Goal: Information Seeking & Learning: Learn about a topic

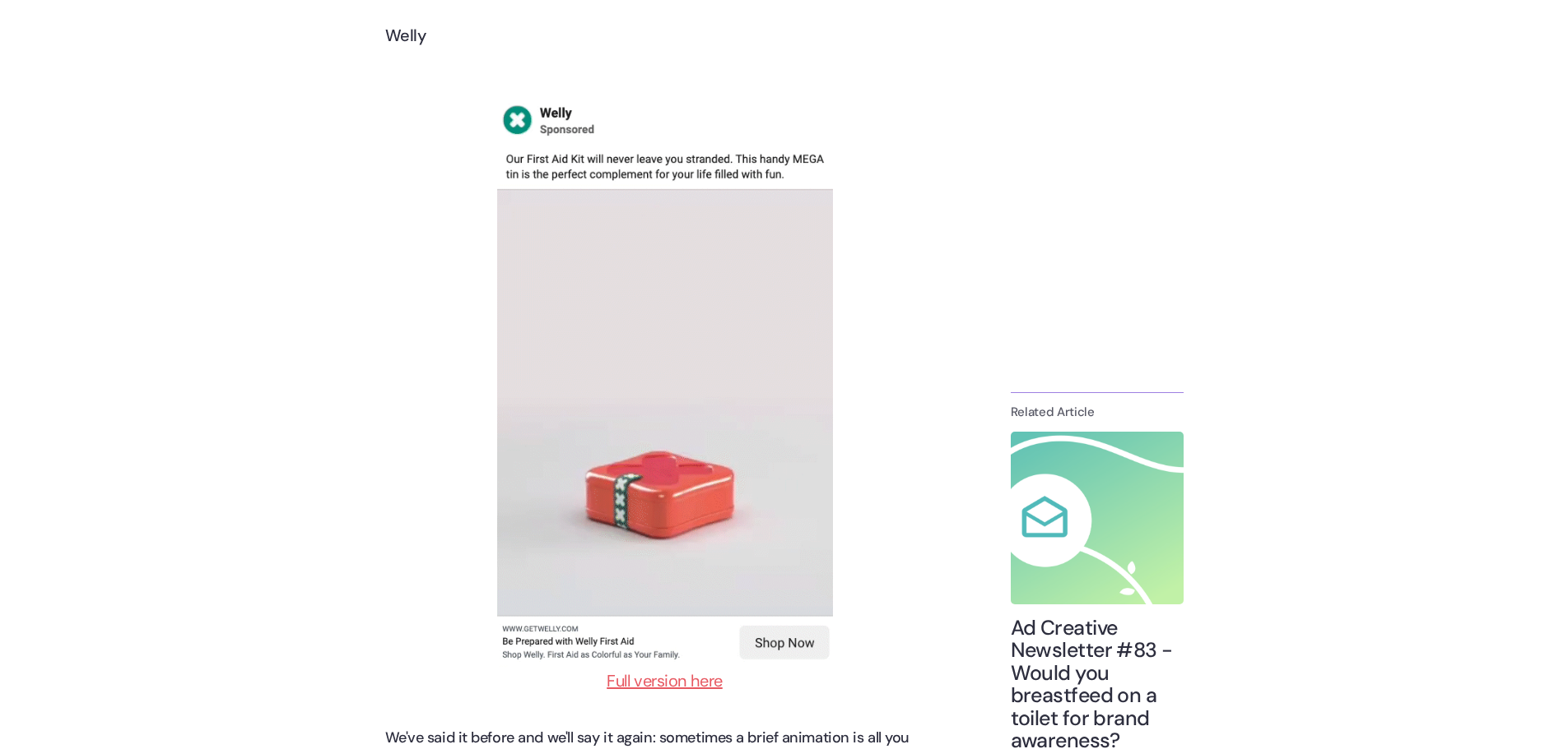
scroll to position [3619, 0]
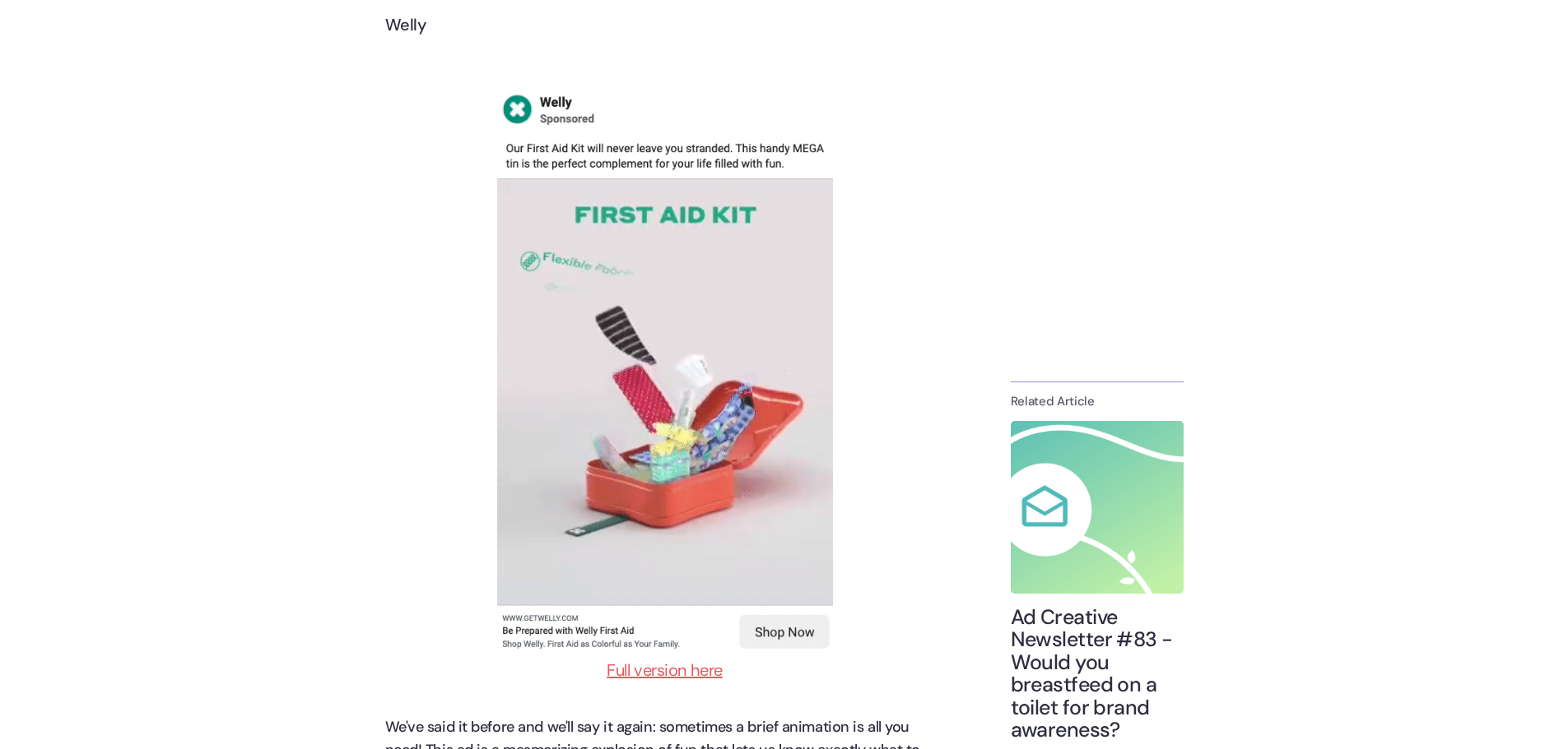
click at [641, 668] on link "Full version here" at bounding box center [664, 670] width 116 height 21
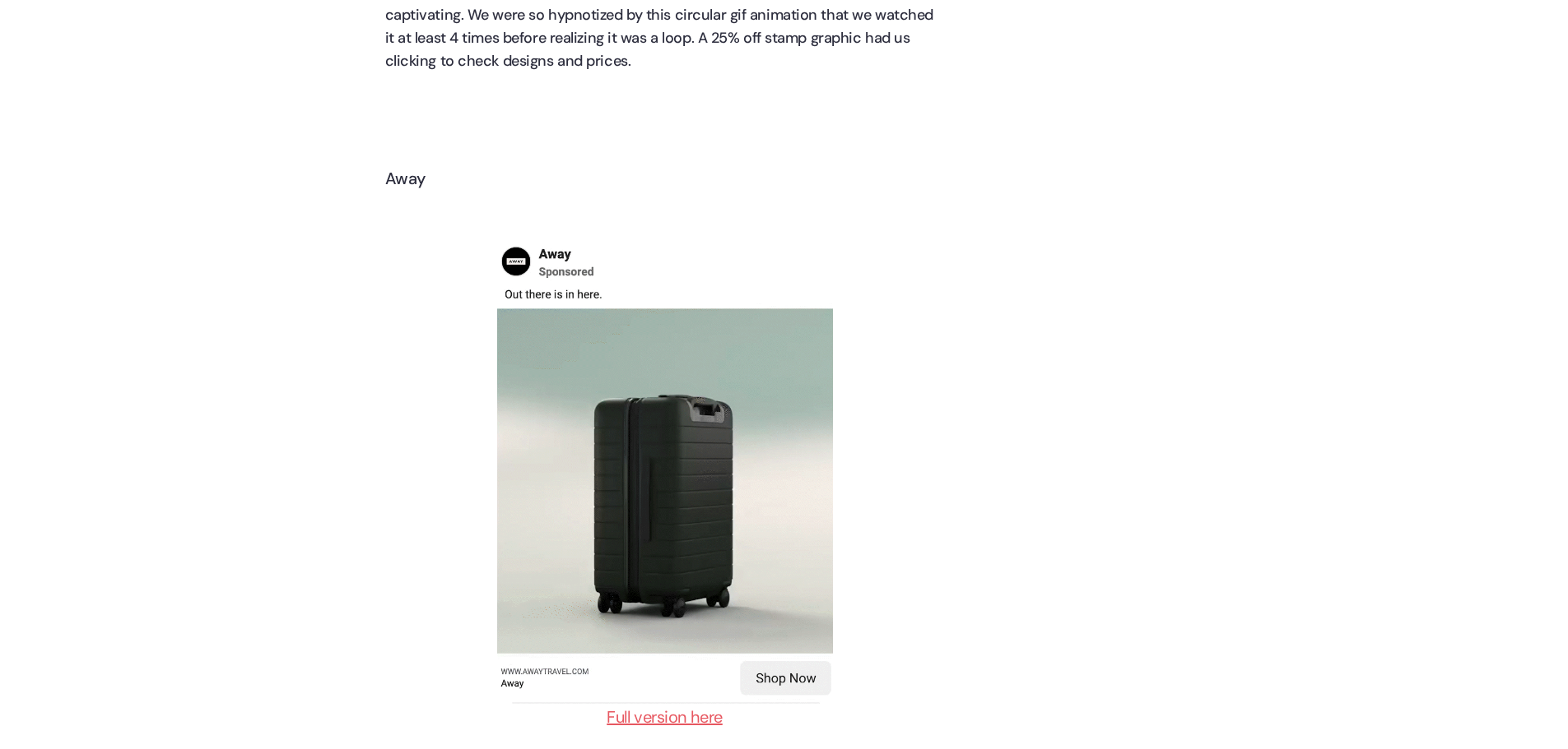
scroll to position [17313, 0]
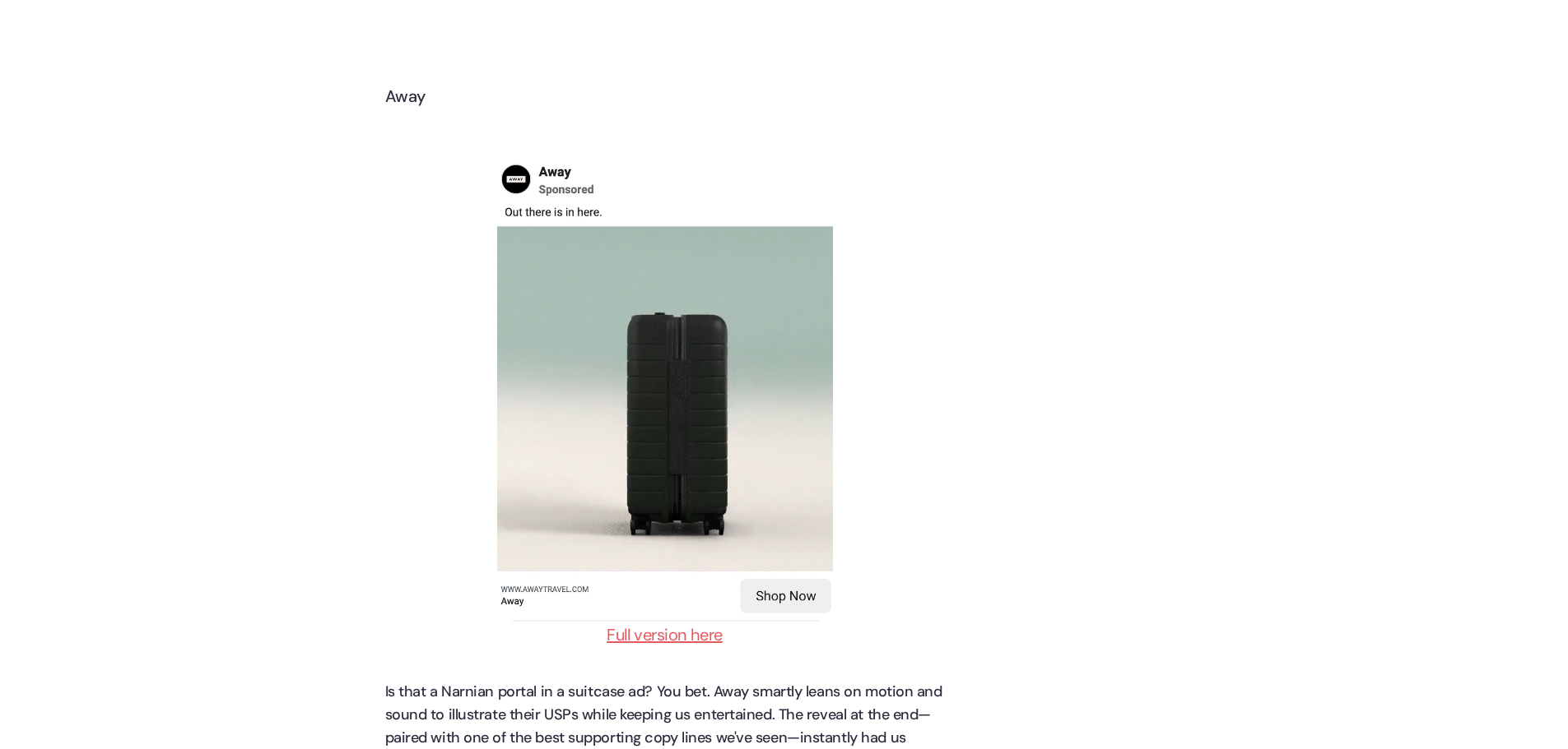
click at [679, 624] on link "Full version here" at bounding box center [664, 635] width 116 height 21
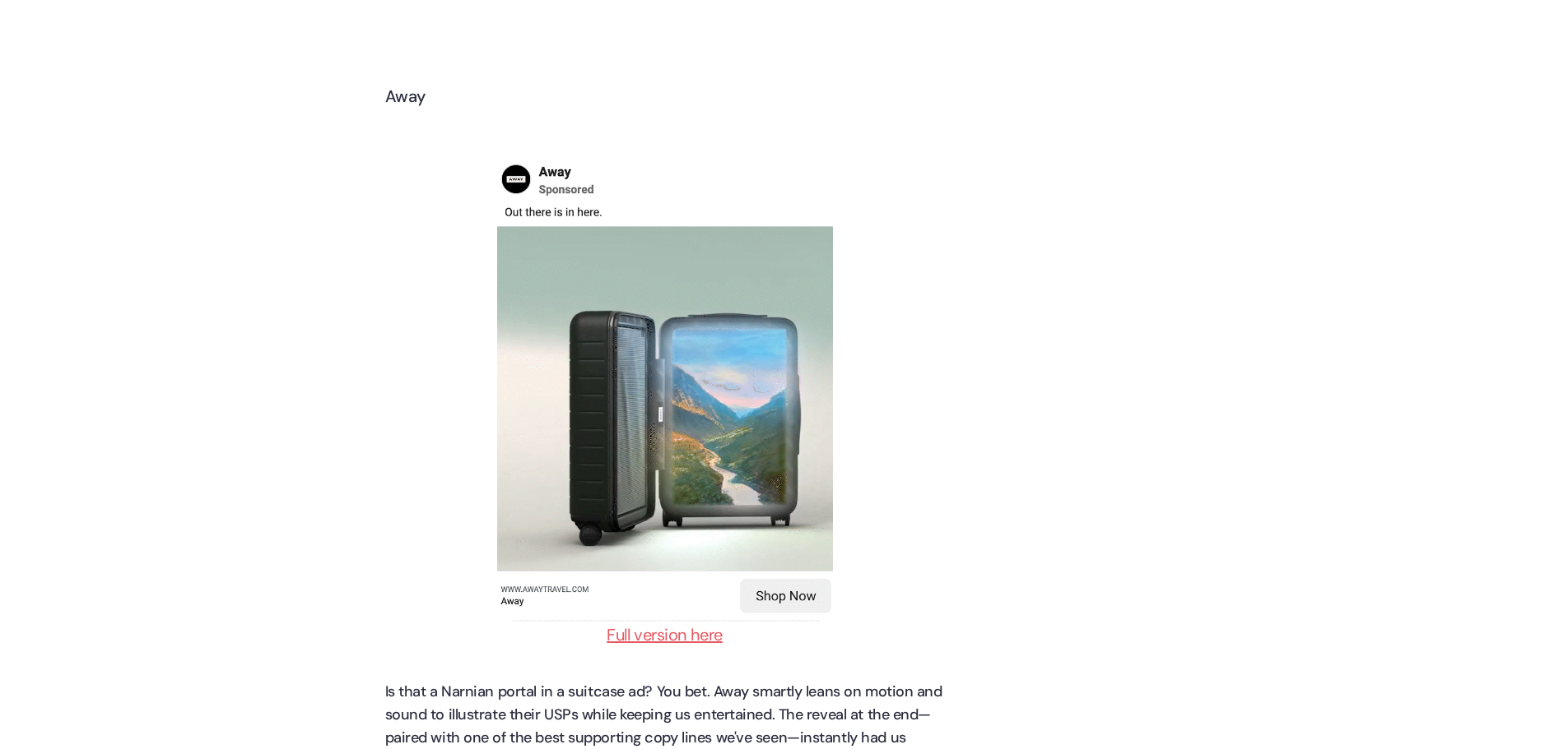
click at [786, 595] on img at bounding box center [665, 390] width 336 height 463
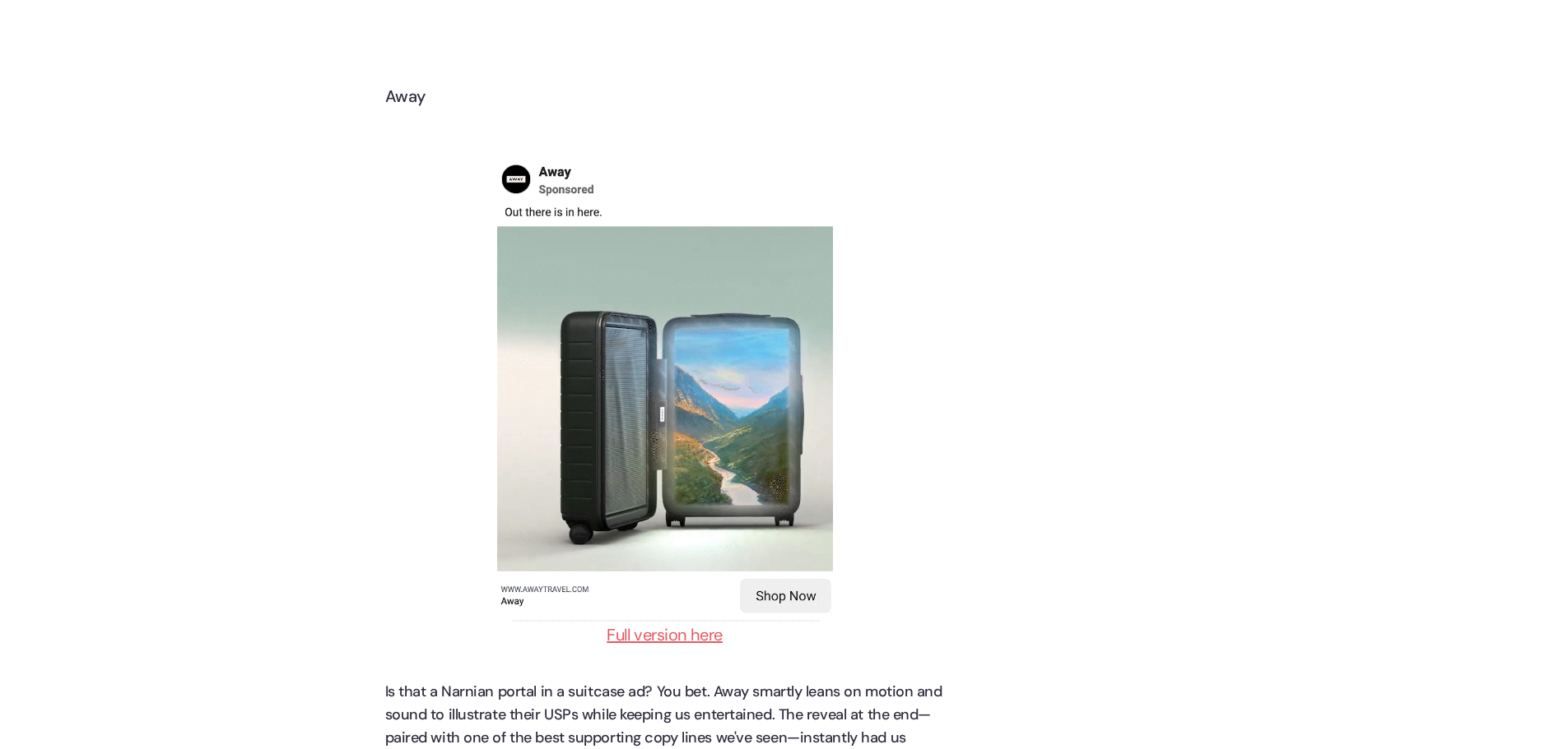
click at [780, 558] on img at bounding box center [665, 390] width 336 height 463
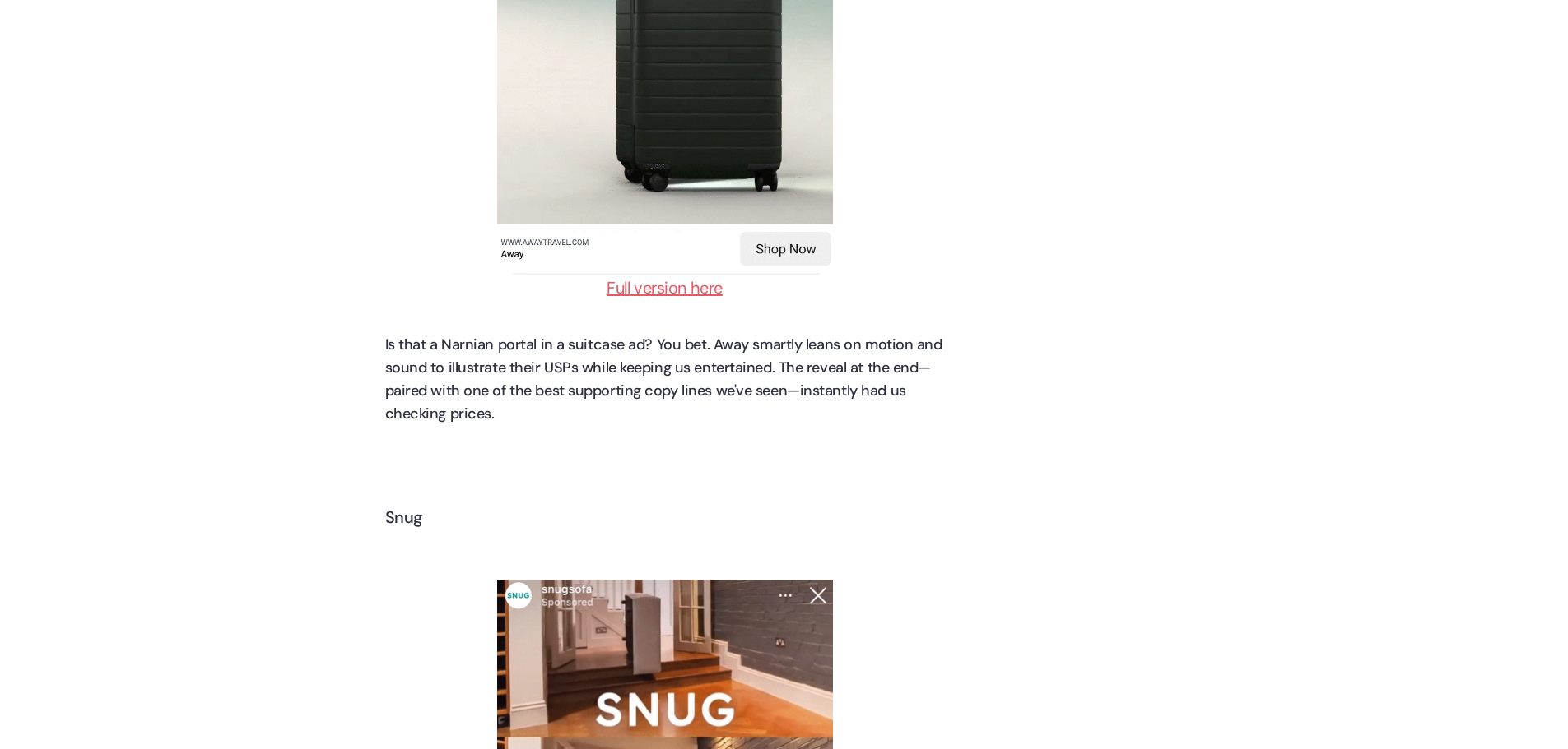
scroll to position [17395, 0]
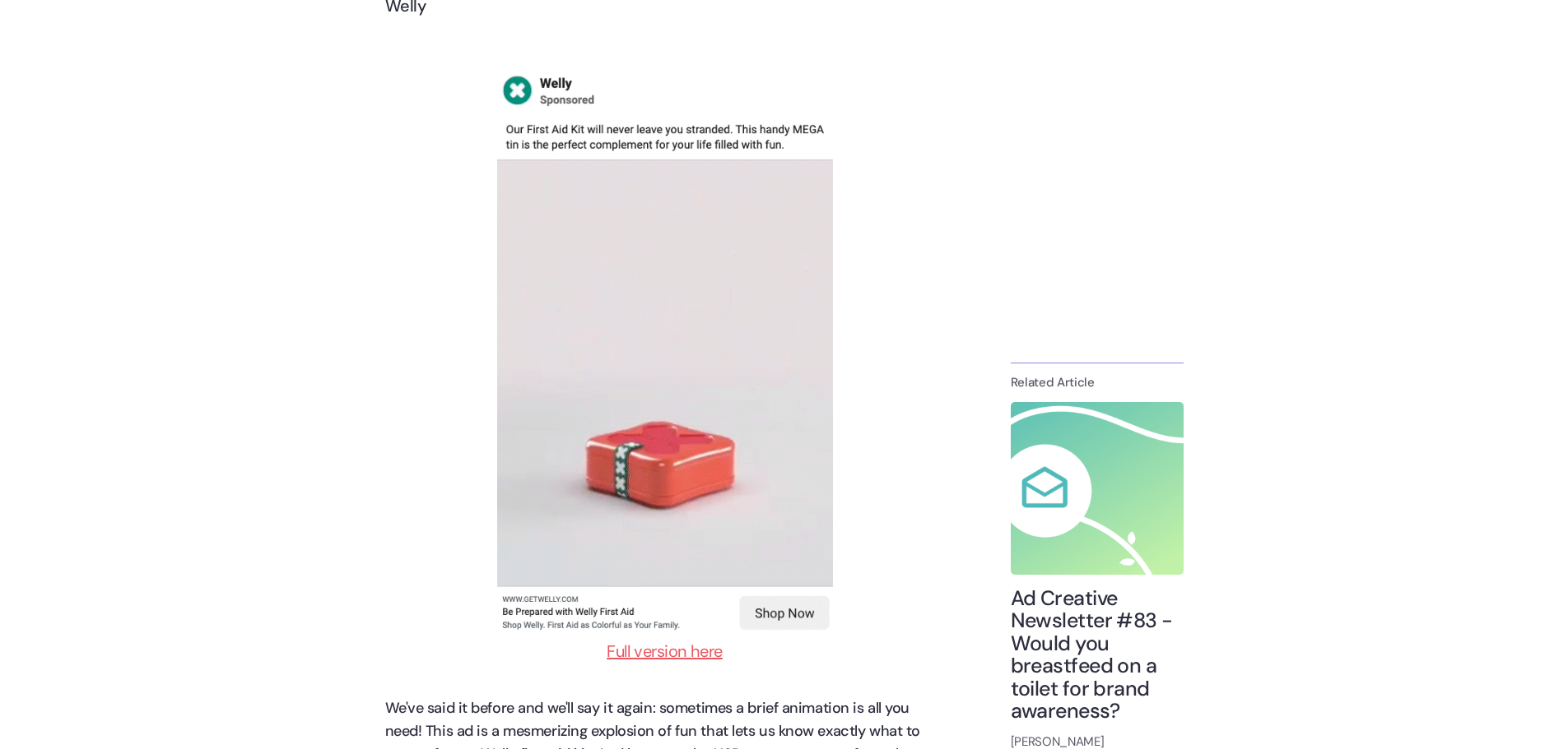
scroll to position [3619, 0]
